Goal: Task Accomplishment & Management: Manage account settings

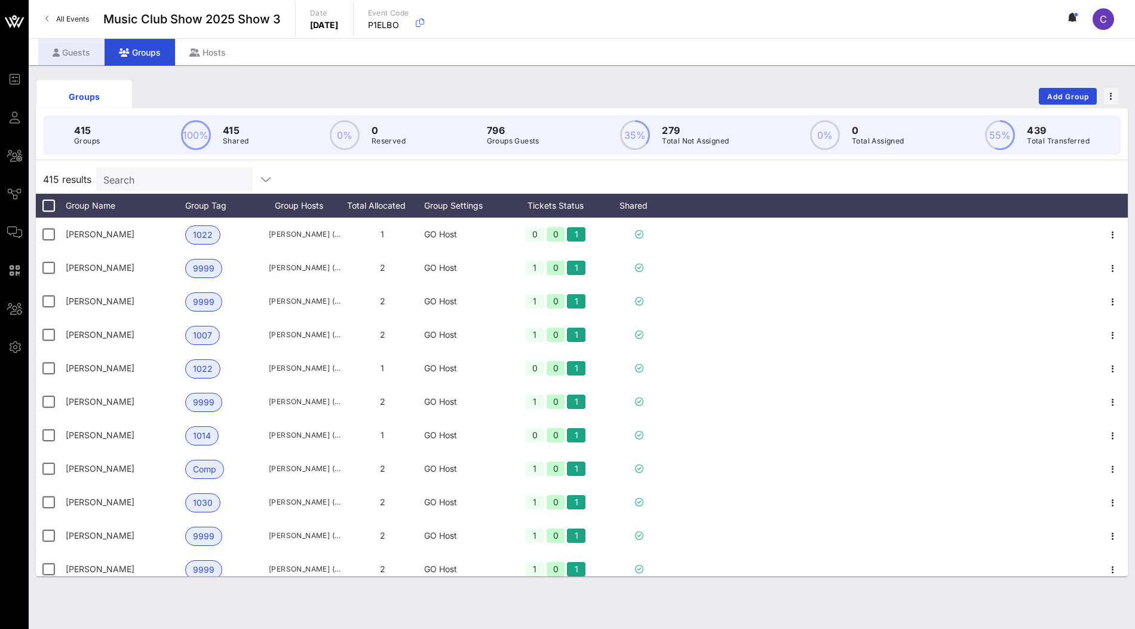
click at [82, 45] on div "Guests" at bounding box center [71, 52] width 66 height 27
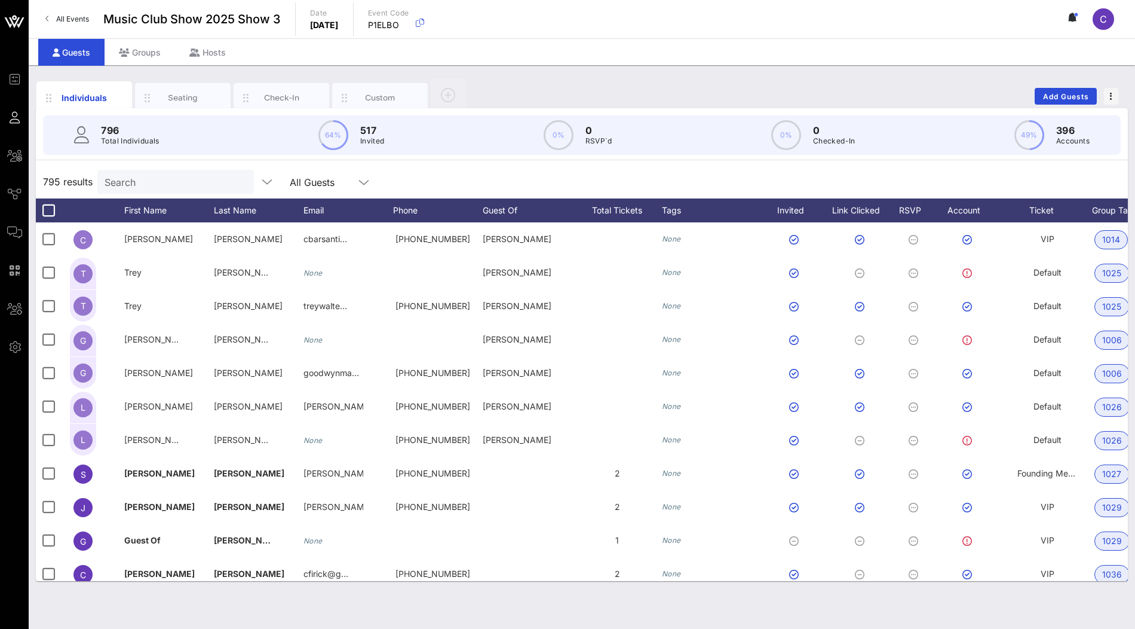
click at [164, 181] on input "Search" at bounding box center [175, 182] width 140 height 16
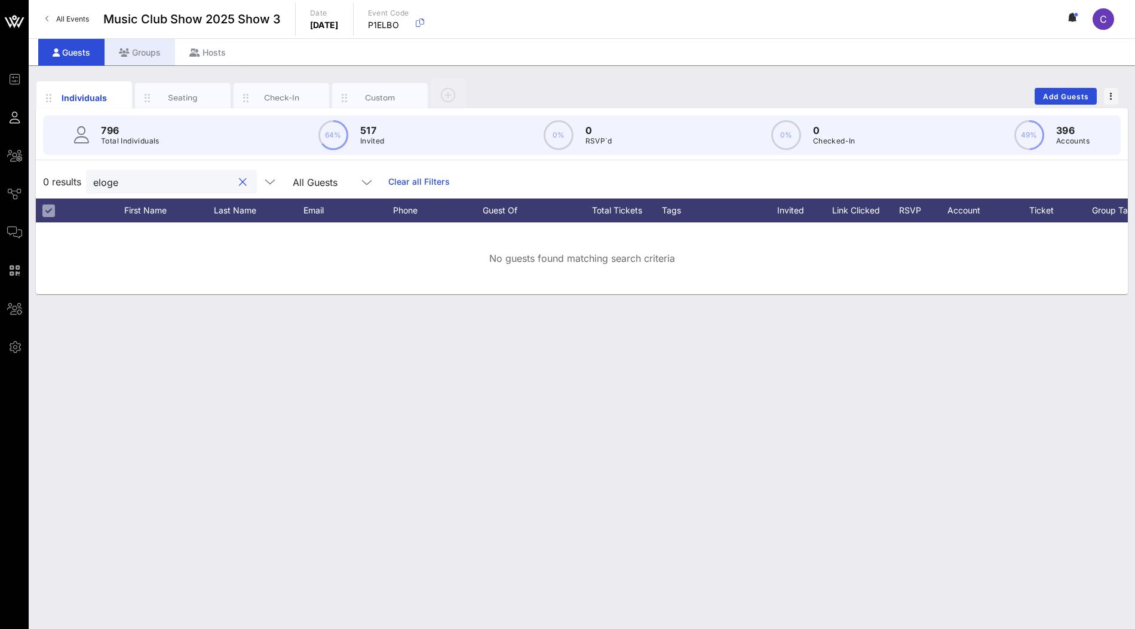
type input "eloge"
click at [131, 56] on div "Groups" at bounding box center [140, 52] width 71 height 27
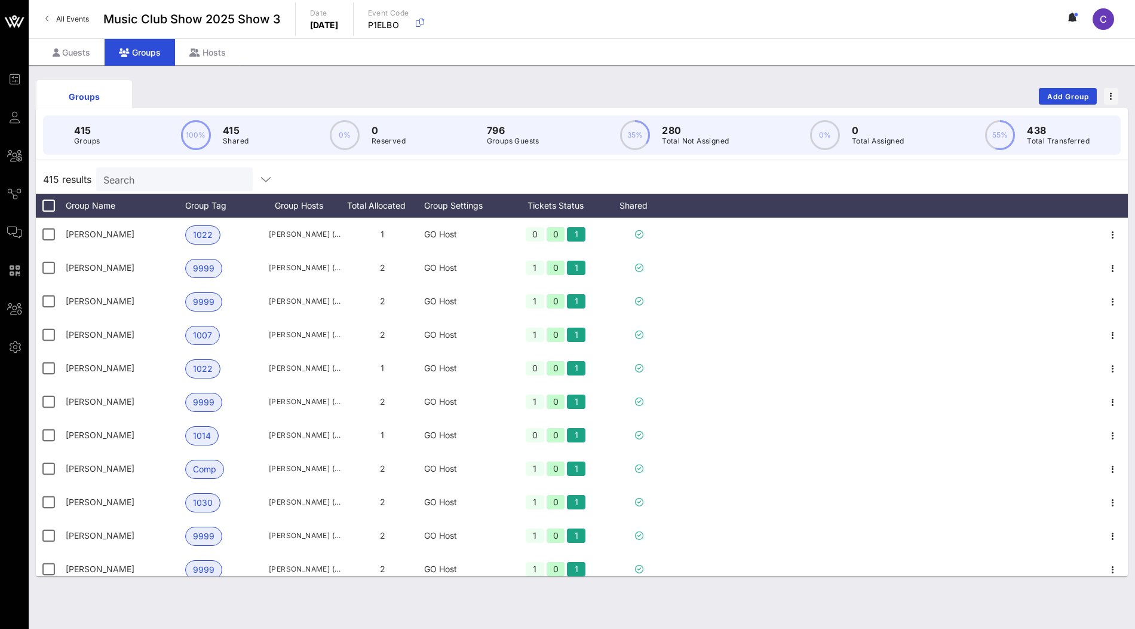
click at [151, 173] on input "Search" at bounding box center [173, 180] width 140 height 16
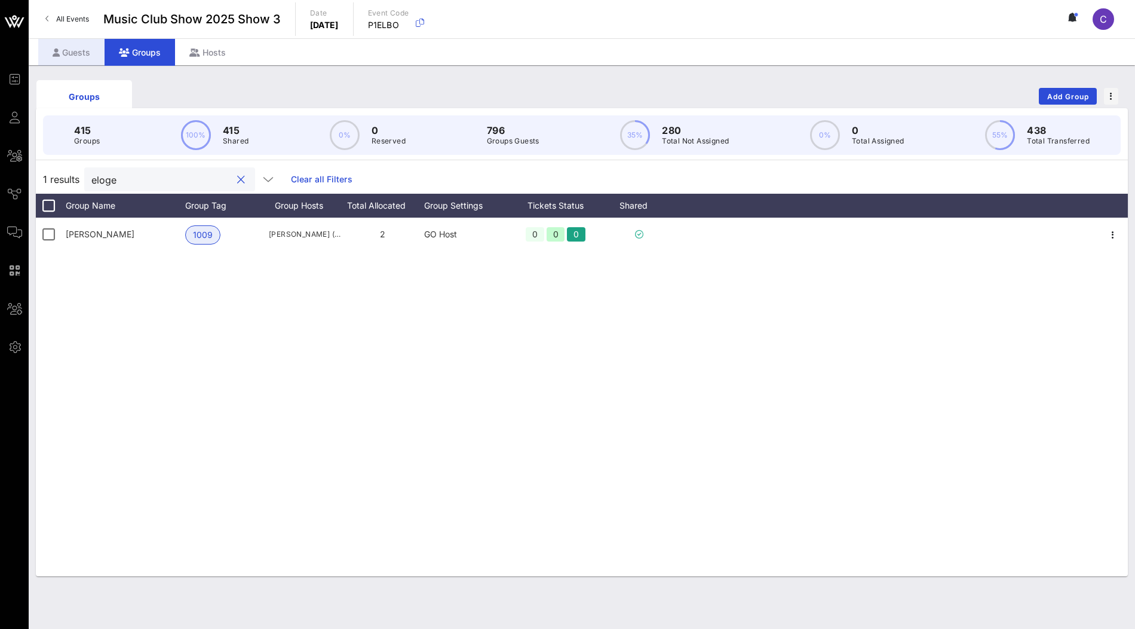
type input "eloge"
click at [78, 60] on div "Guests" at bounding box center [71, 52] width 66 height 27
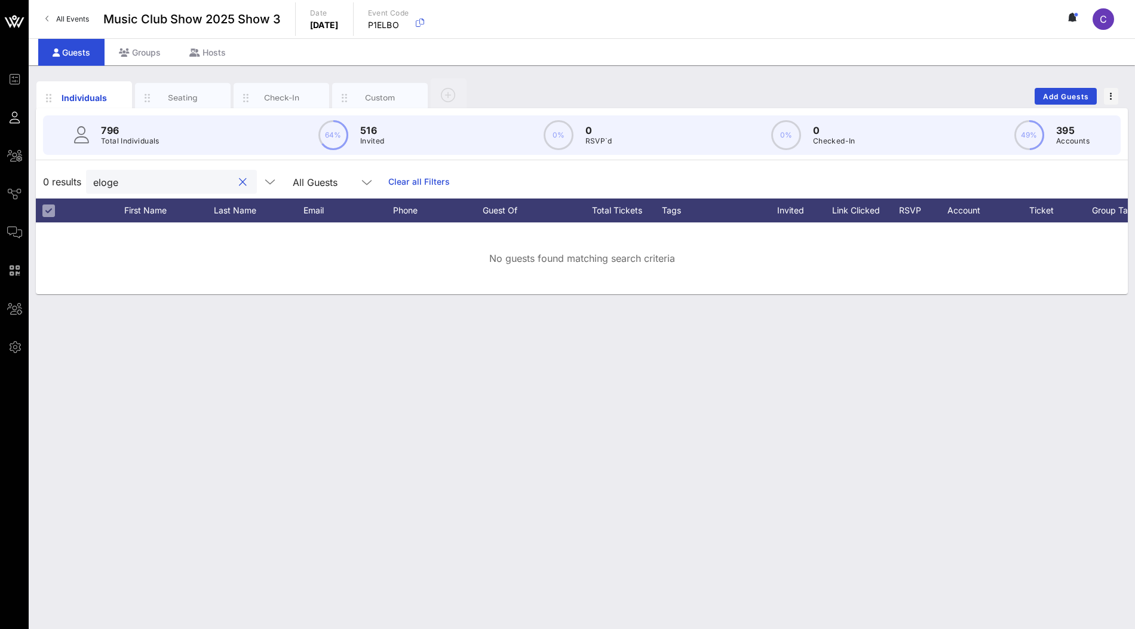
click at [125, 184] on input "eloge" at bounding box center [163, 182] width 140 height 16
click at [149, 59] on div "Groups" at bounding box center [140, 52] width 71 height 27
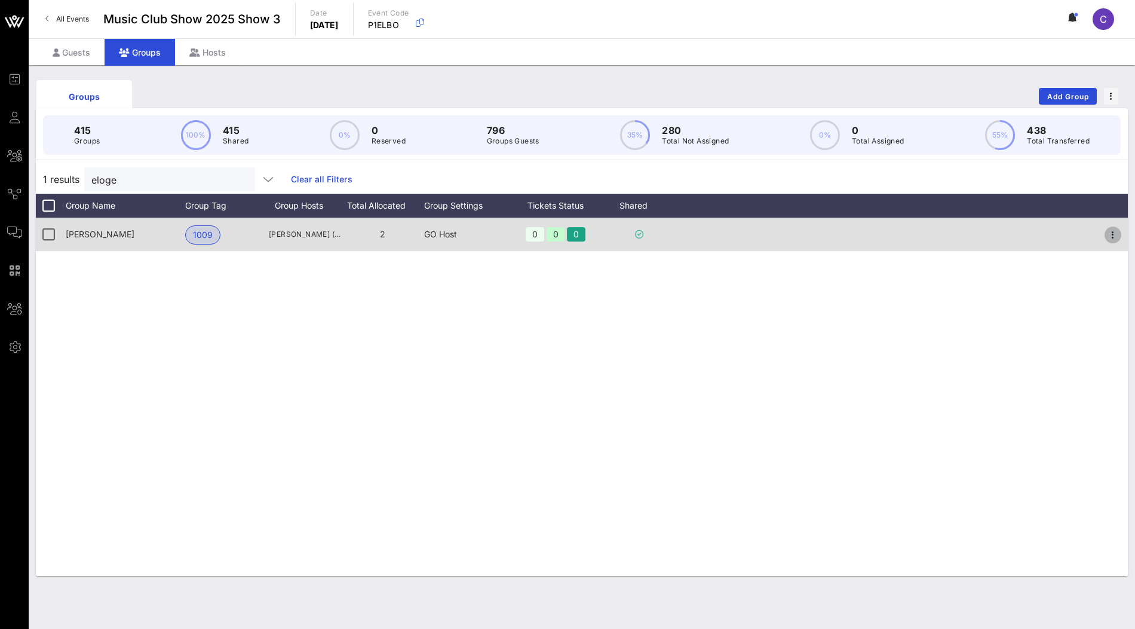
click at [1115, 232] on icon "button" at bounding box center [1113, 235] width 14 height 14
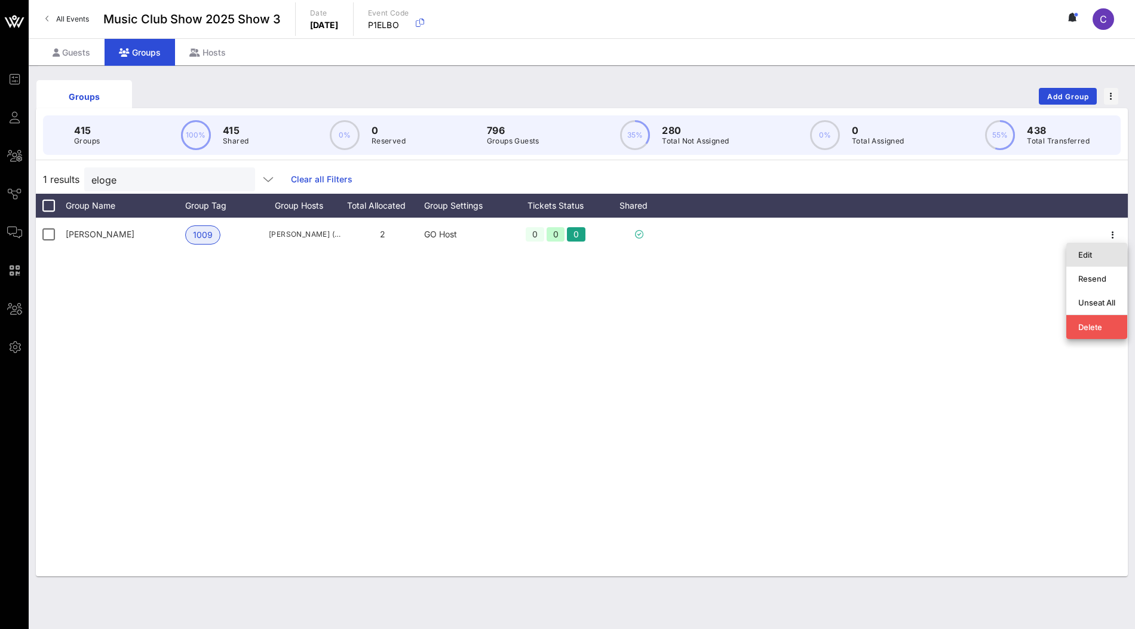
click at [1093, 259] on div "Edit" at bounding box center [1097, 255] width 37 height 10
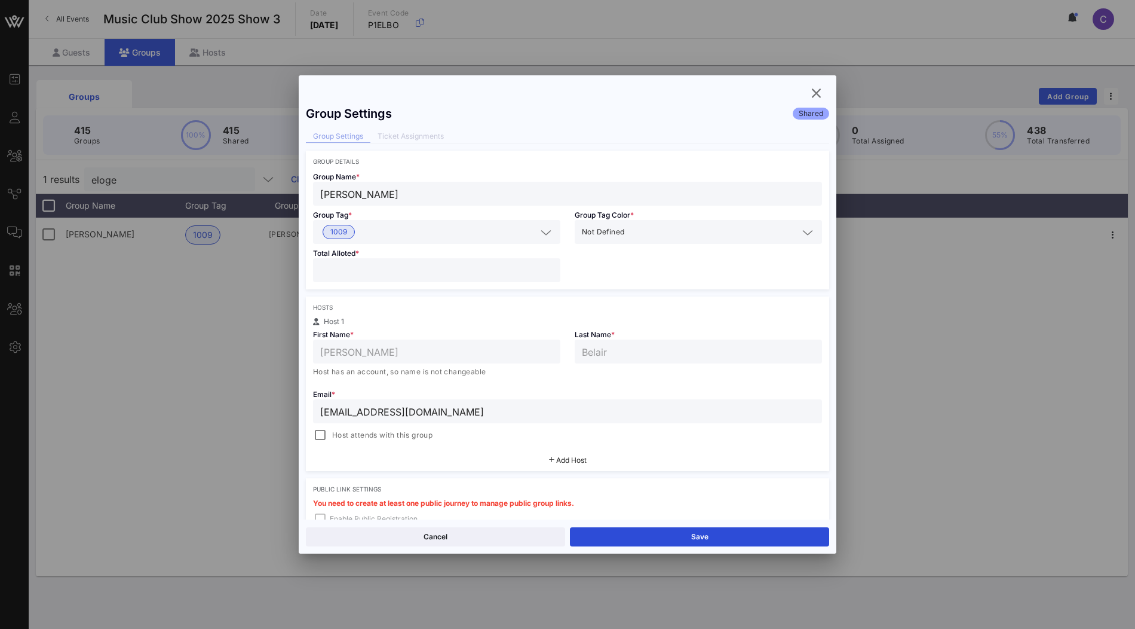
click at [550, 272] on input "*" at bounding box center [436, 270] width 233 height 16
type input "*"
click at [550, 272] on input "*" at bounding box center [436, 270] width 233 height 16
click at [622, 532] on button "Save" at bounding box center [699, 536] width 259 height 19
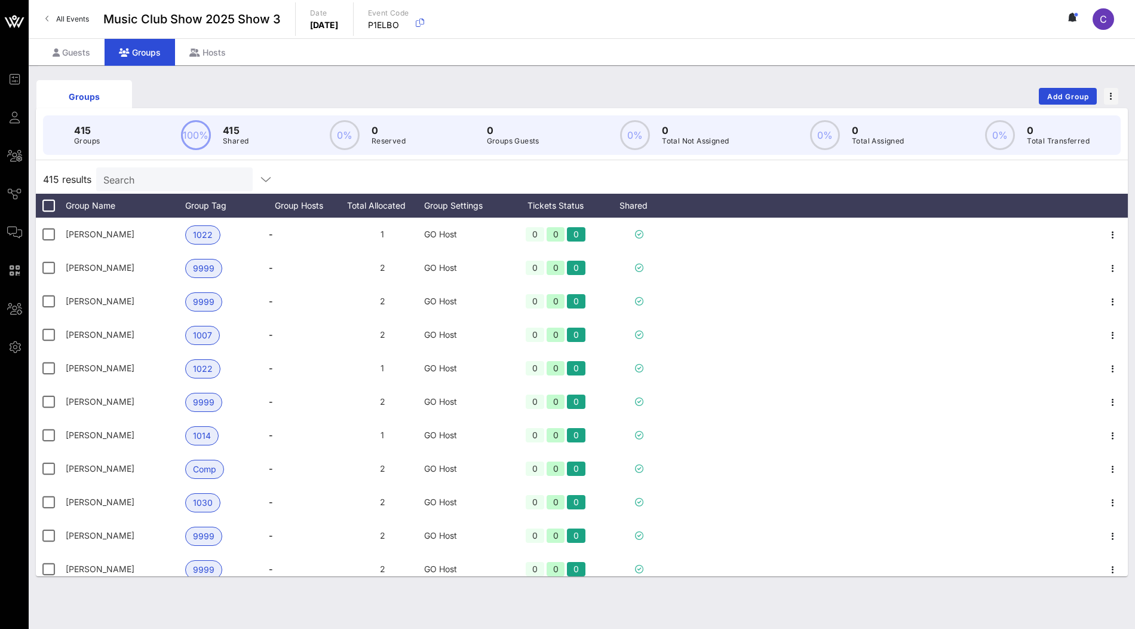
click at [149, 185] on input "Search" at bounding box center [173, 180] width 140 height 16
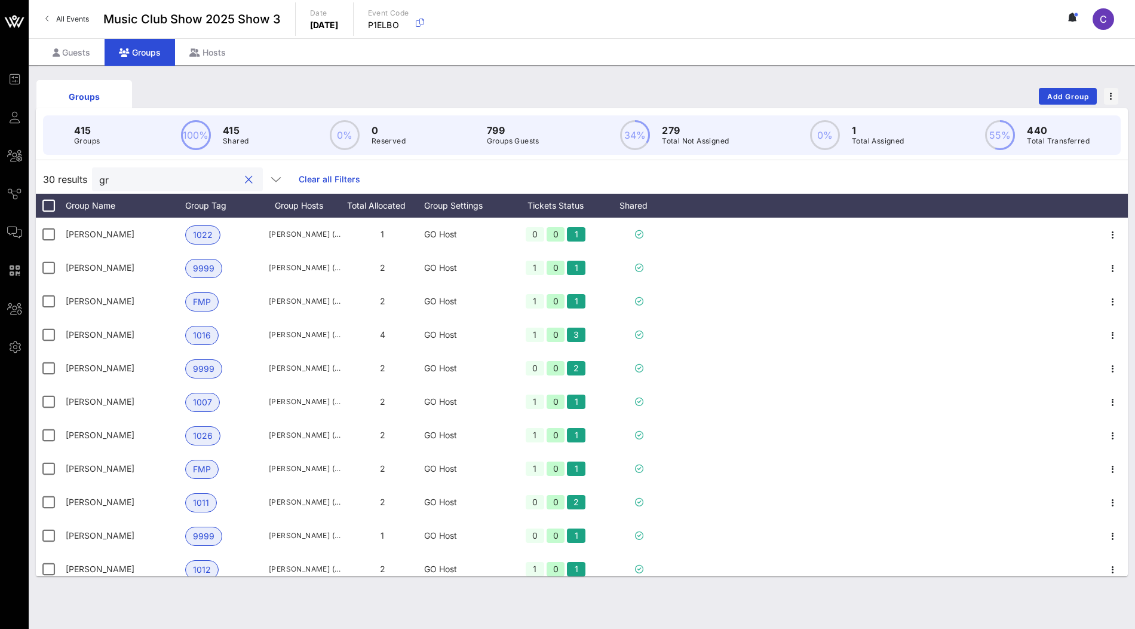
type input "g"
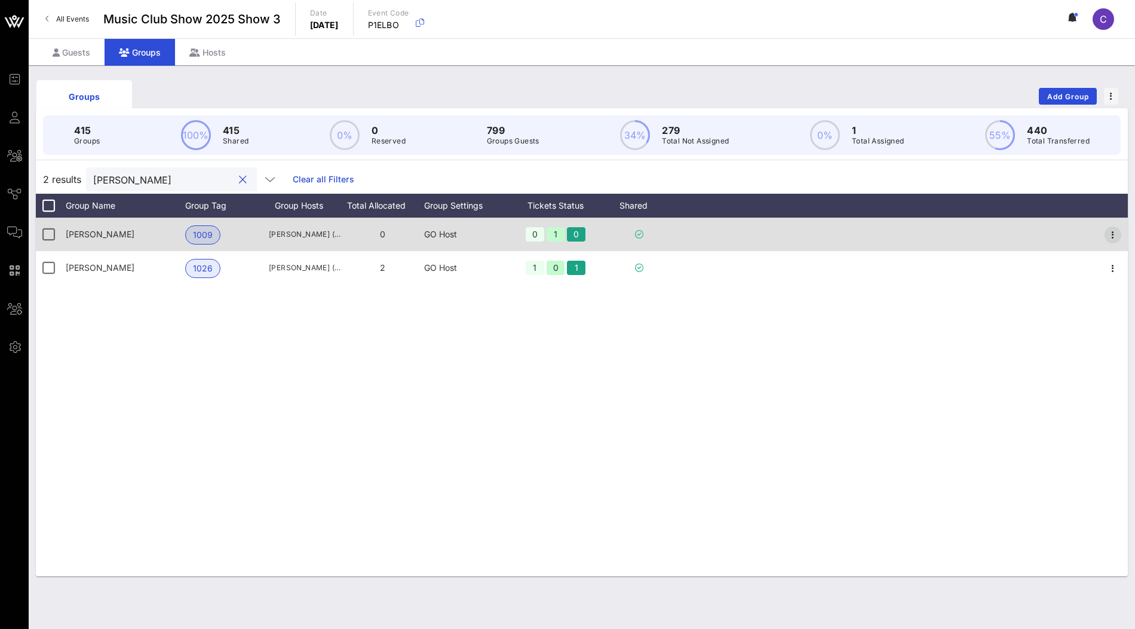
type input "geoff"
click at [1114, 235] on icon "button" at bounding box center [1113, 235] width 14 height 14
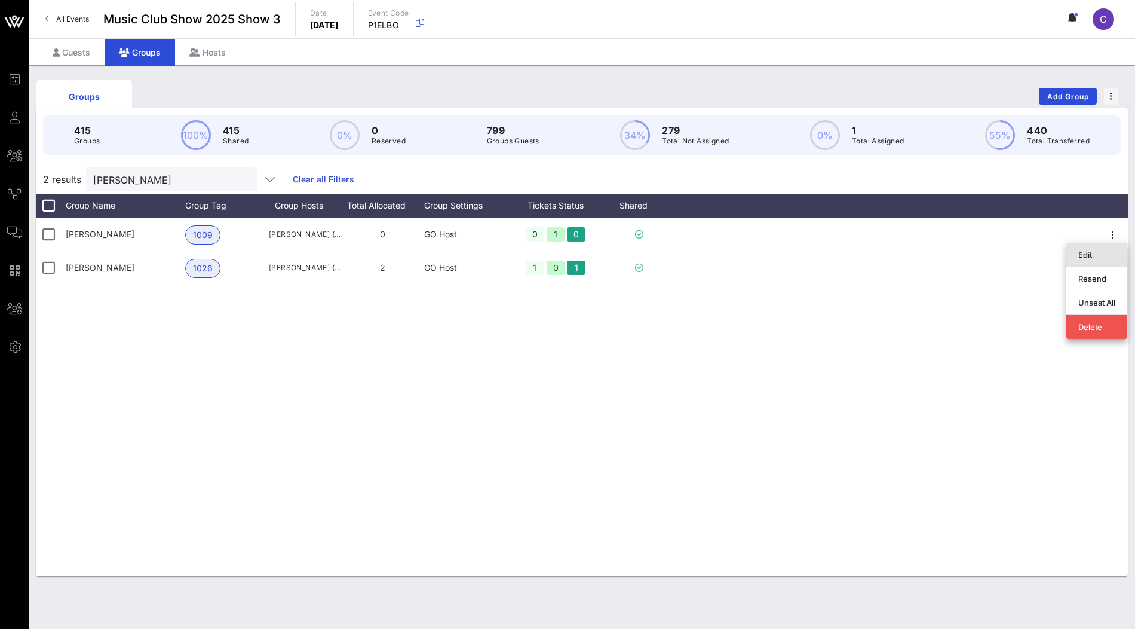
click at [1086, 255] on div "Edit" at bounding box center [1097, 255] width 37 height 10
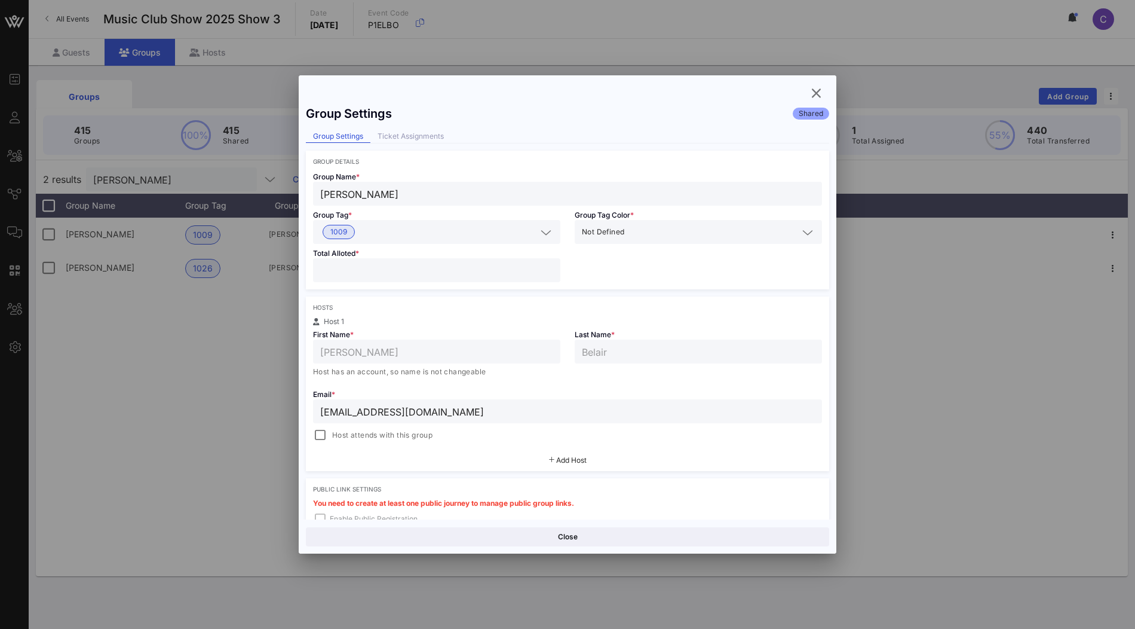
click at [507, 275] on input "*" at bounding box center [436, 270] width 233 height 16
click at [549, 267] on input "*" at bounding box center [436, 270] width 233 height 16
type input "*"
click at [549, 267] on input "*" at bounding box center [436, 270] width 233 height 16
click at [728, 541] on button "Save" at bounding box center [699, 536] width 259 height 19
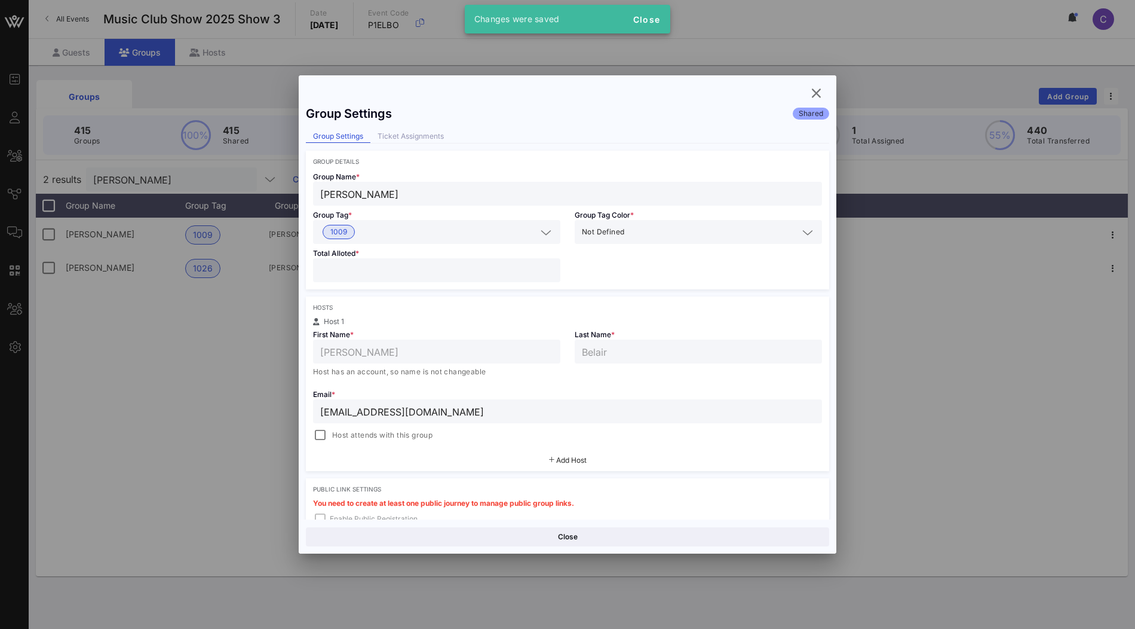
click at [603, 526] on div "Close" at bounding box center [568, 536] width 538 height 34
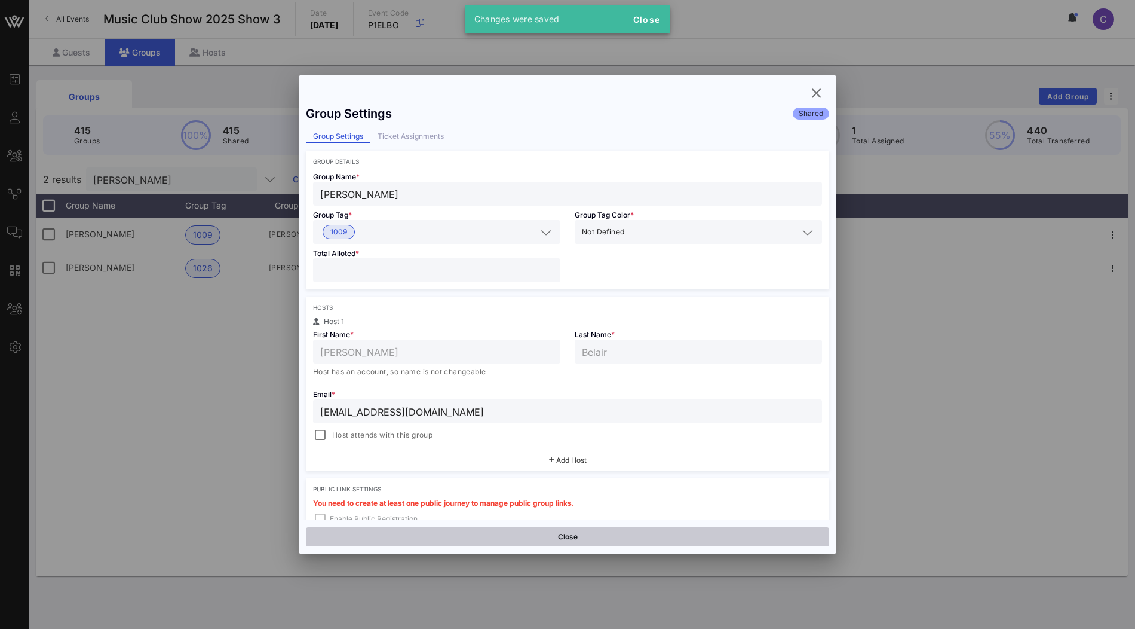
click at [601, 533] on button "Close" at bounding box center [567, 536] width 523 height 19
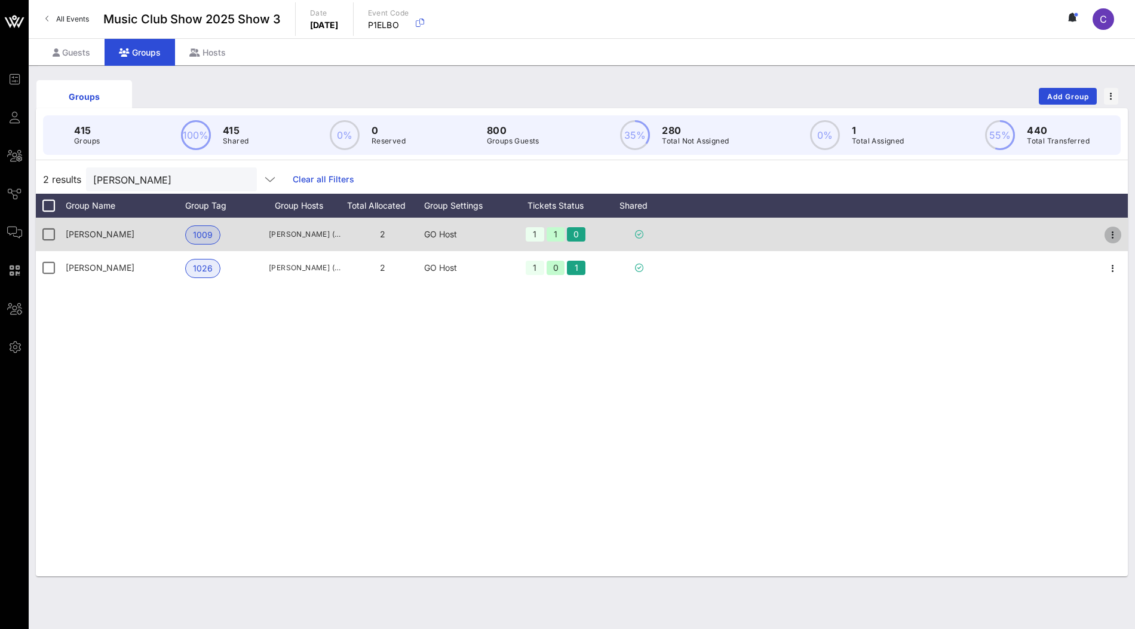
click at [1112, 234] on icon "button" at bounding box center [1113, 235] width 14 height 14
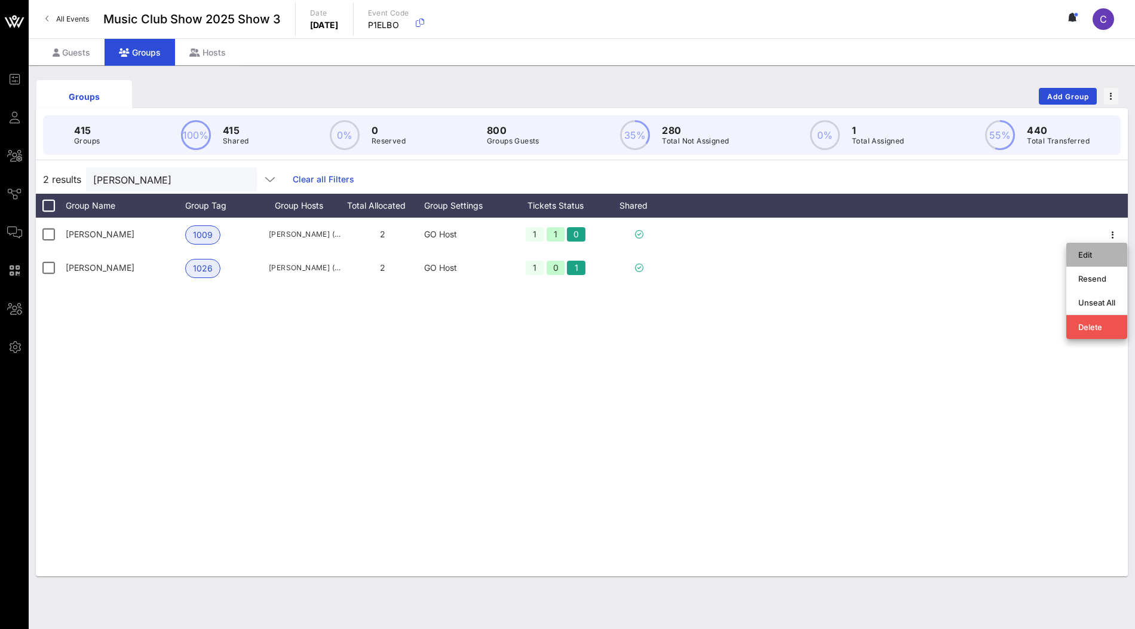
click at [1106, 249] on div "Edit" at bounding box center [1097, 254] width 37 height 19
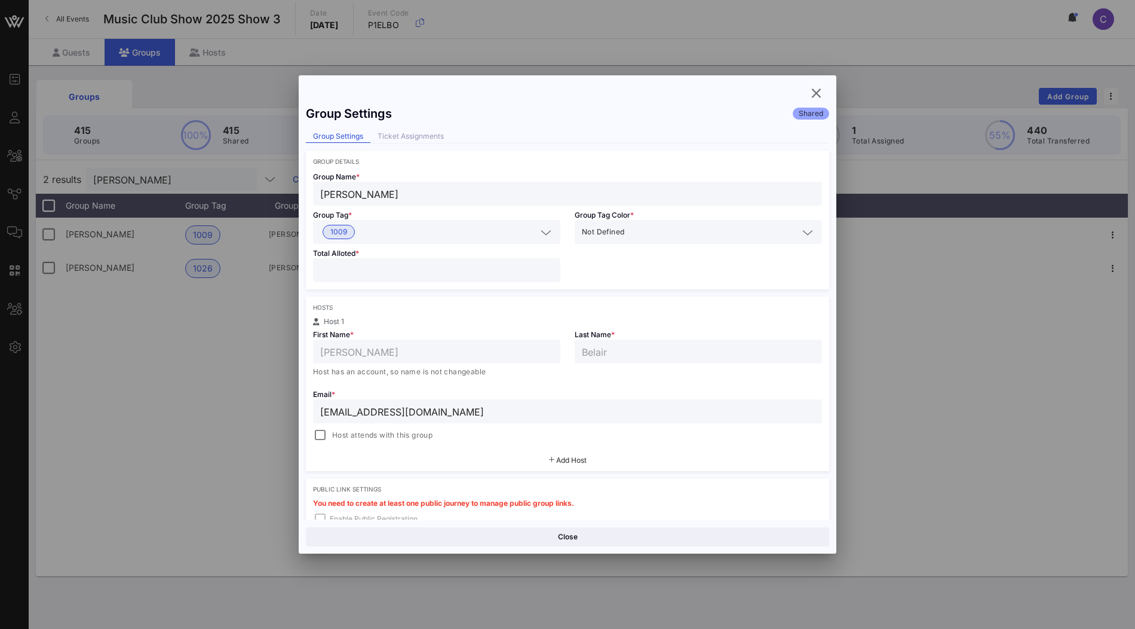
click at [440, 128] on div "Group Settings Shared Group Settings Ticket Assignments Group Details Group Nam…" at bounding box center [568, 309] width 538 height 420
click at [424, 137] on div "Ticket Assignments" at bounding box center [411, 136] width 81 height 13
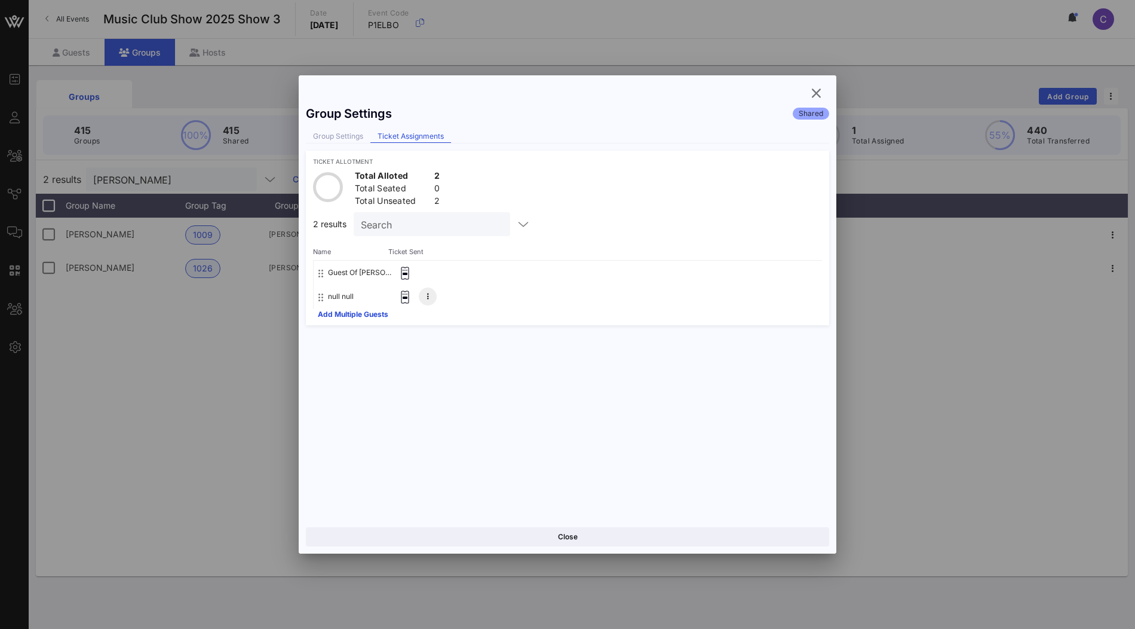
click at [423, 294] on button at bounding box center [428, 296] width 18 height 18
click at [453, 299] on div "Remove" at bounding box center [461, 299] width 30 height 10
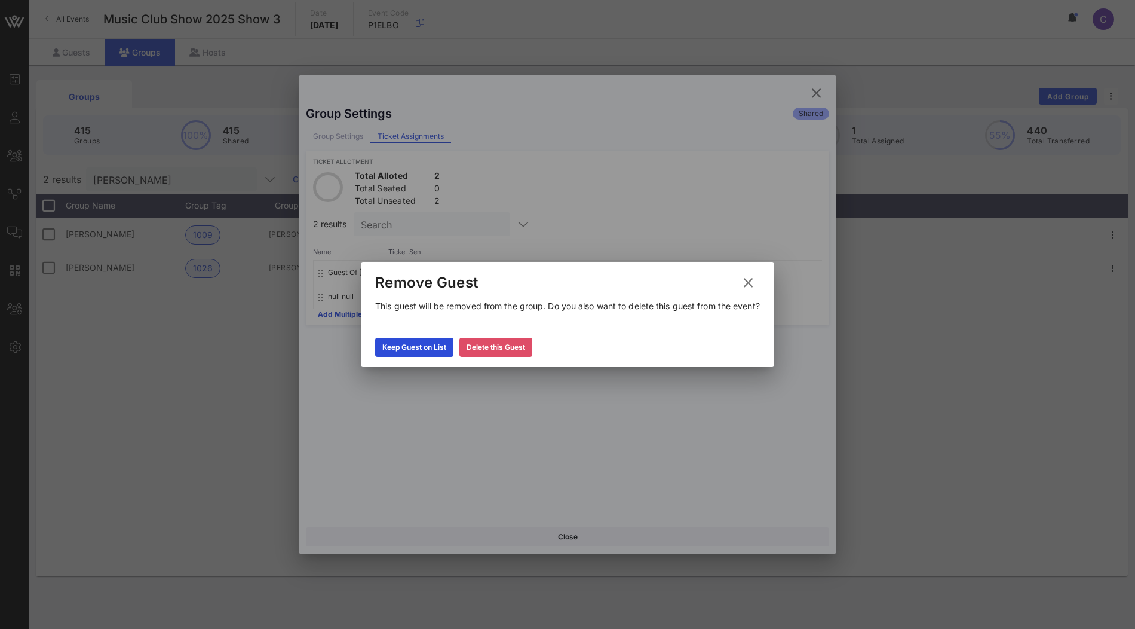
click at [480, 347] on div "Delete this Guest" at bounding box center [496, 347] width 59 height 12
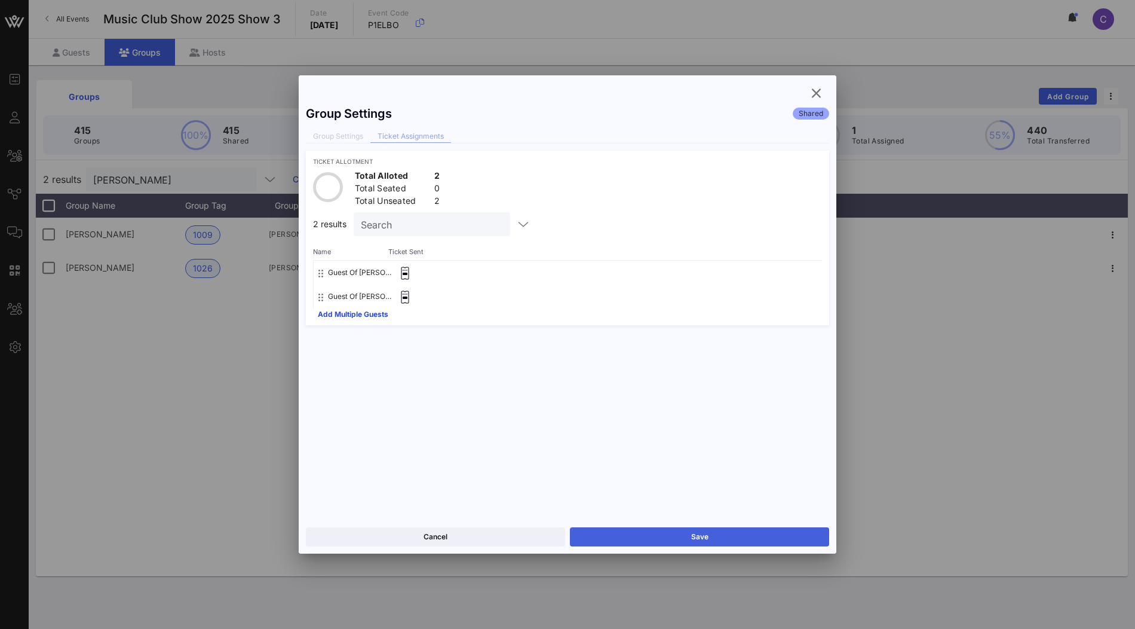
click at [654, 538] on button "Save" at bounding box center [699, 536] width 259 height 19
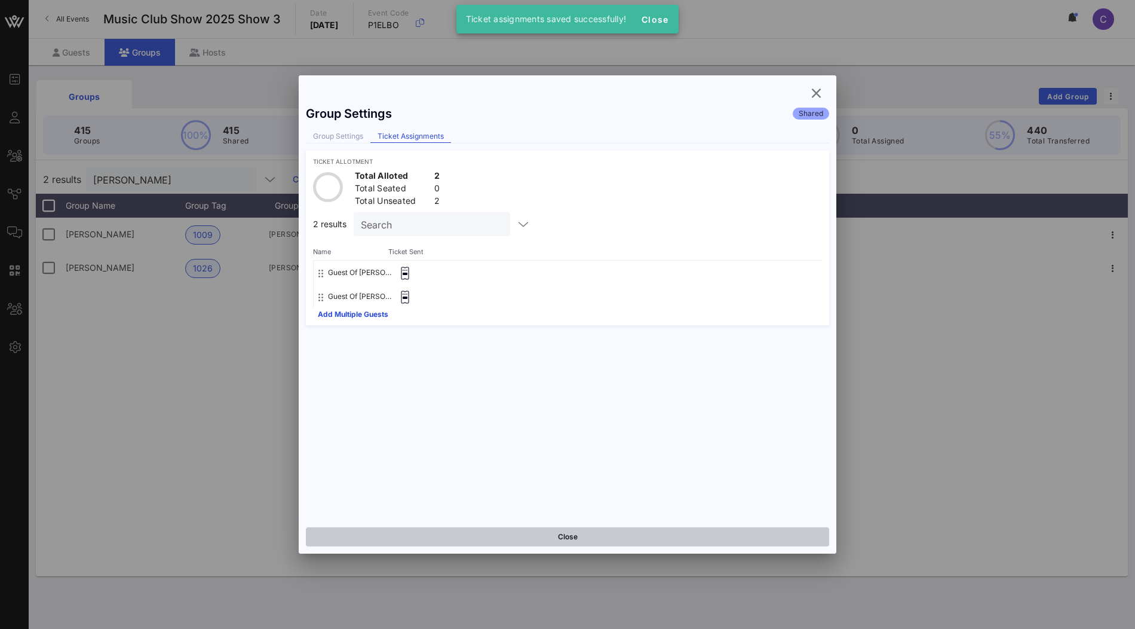
click at [596, 532] on button "Close" at bounding box center [567, 536] width 523 height 19
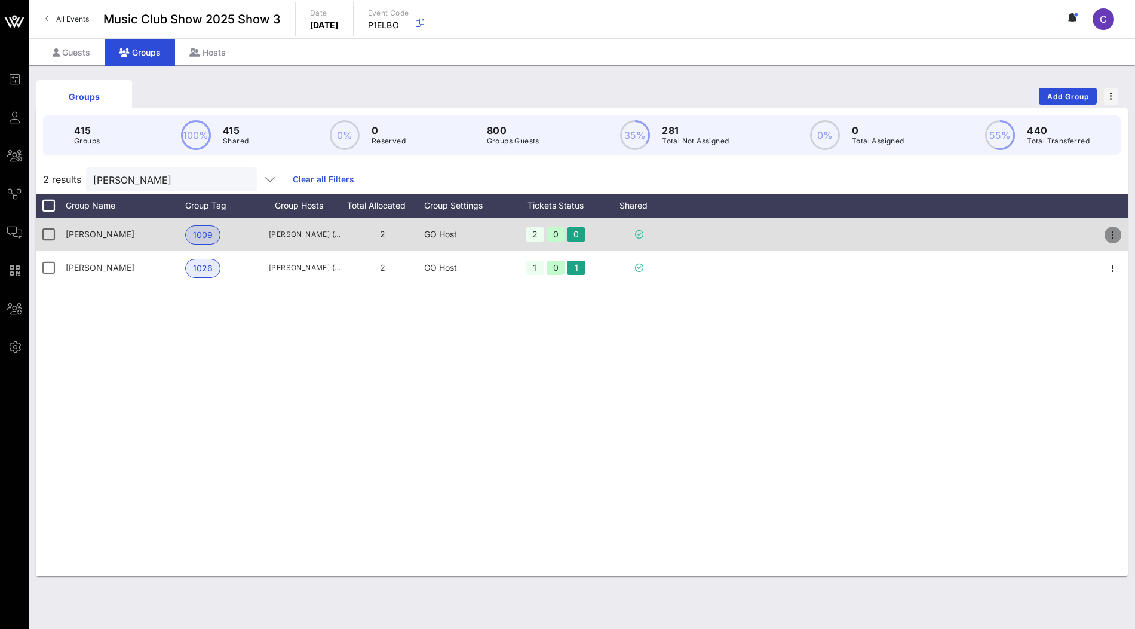
click at [1109, 235] on icon "button" at bounding box center [1113, 235] width 14 height 14
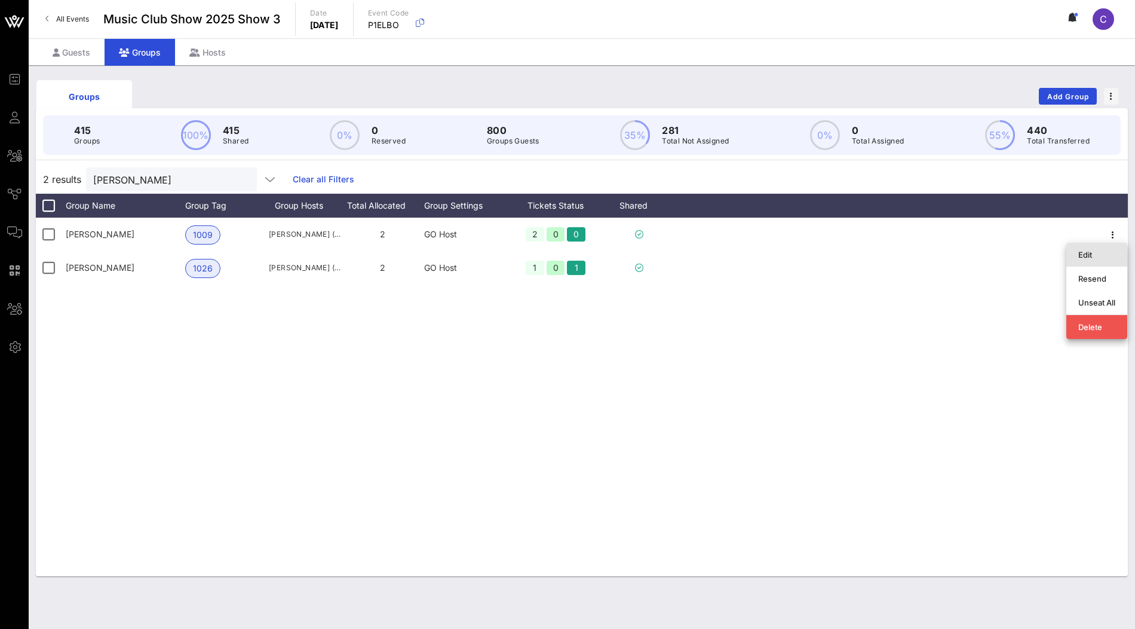
click at [1089, 258] on div "Edit" at bounding box center [1097, 255] width 37 height 10
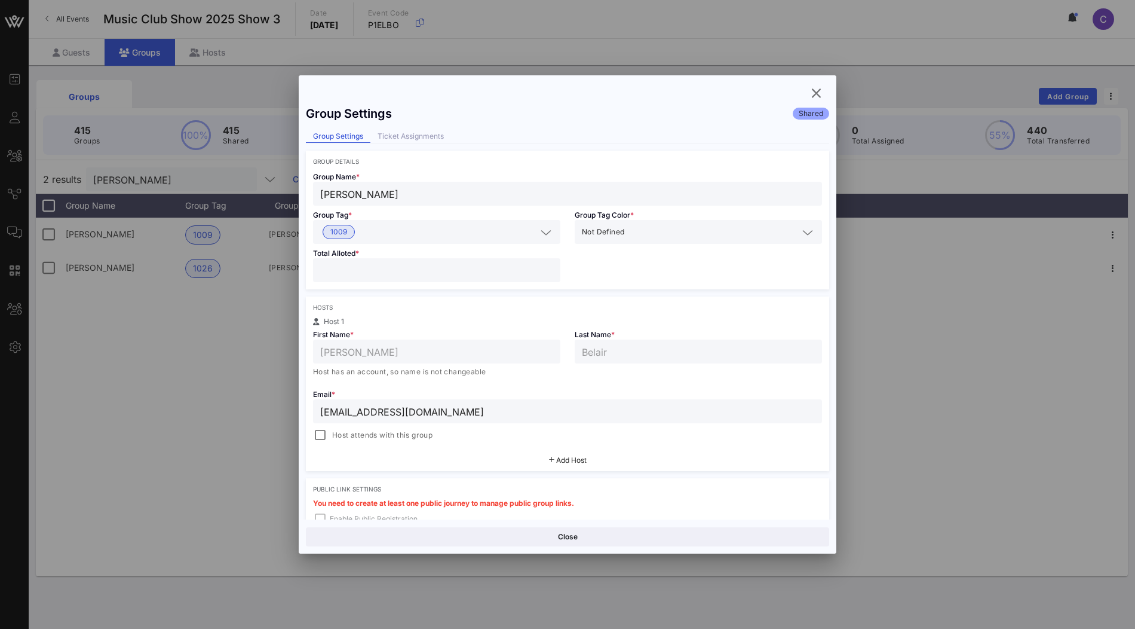
scroll to position [161, 0]
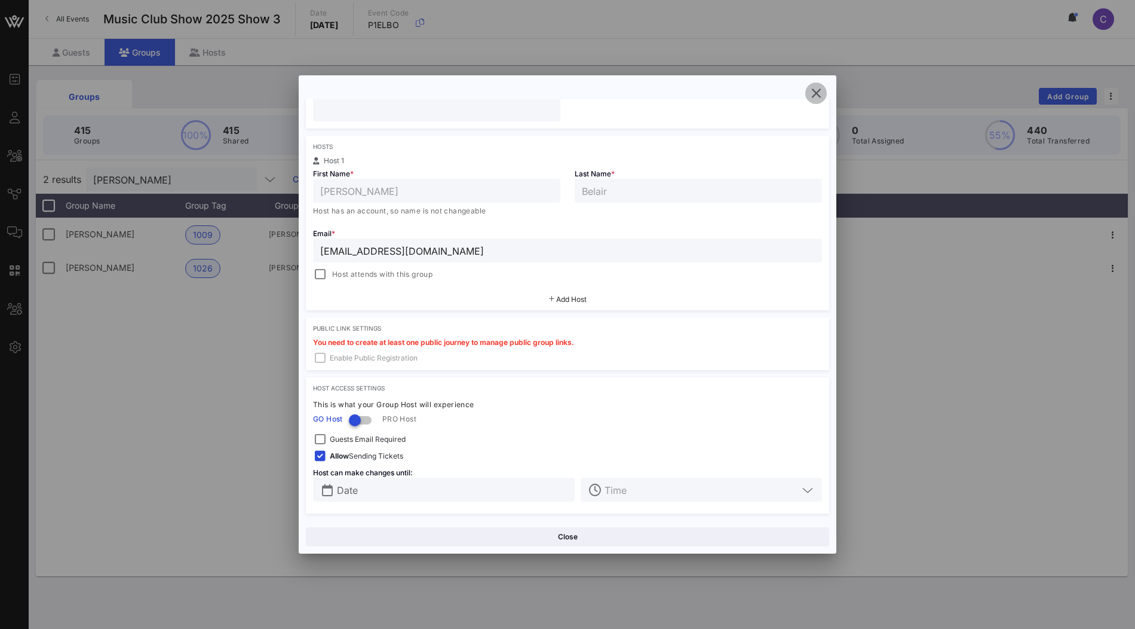
click at [820, 91] on icon "button" at bounding box center [816, 93] width 14 height 14
